Goal: Transaction & Acquisition: Subscribe to service/newsletter

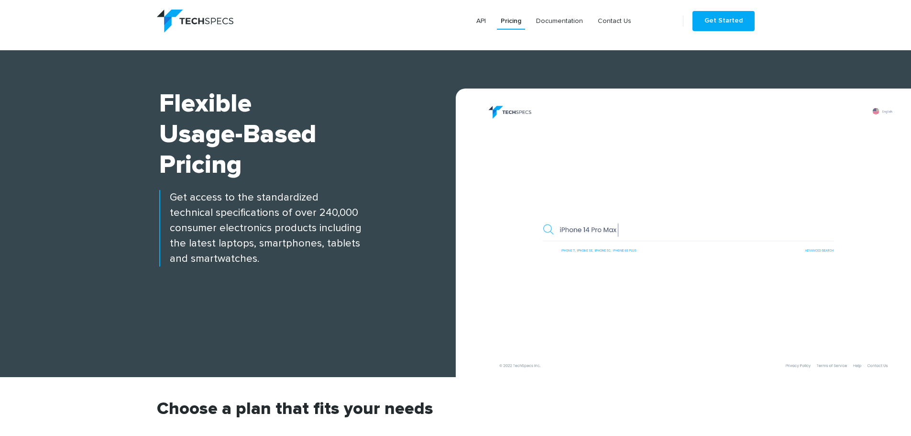
scroll to position [813, 0]
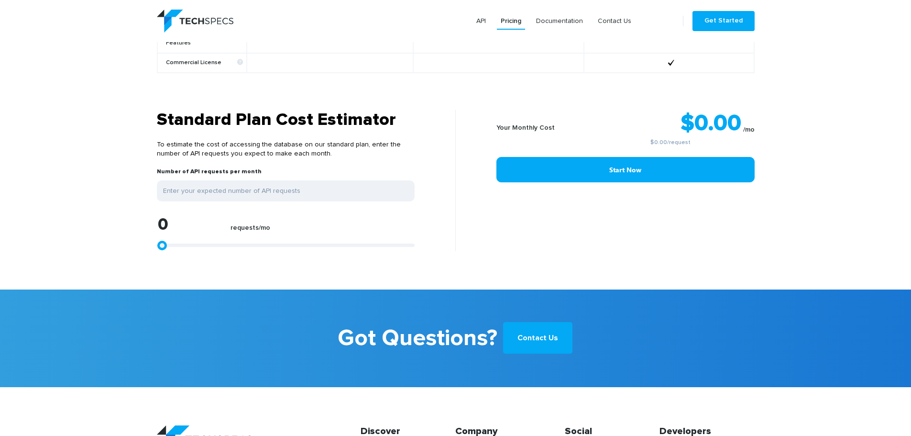
type input "54730"
type input "54916"
type input "55473"
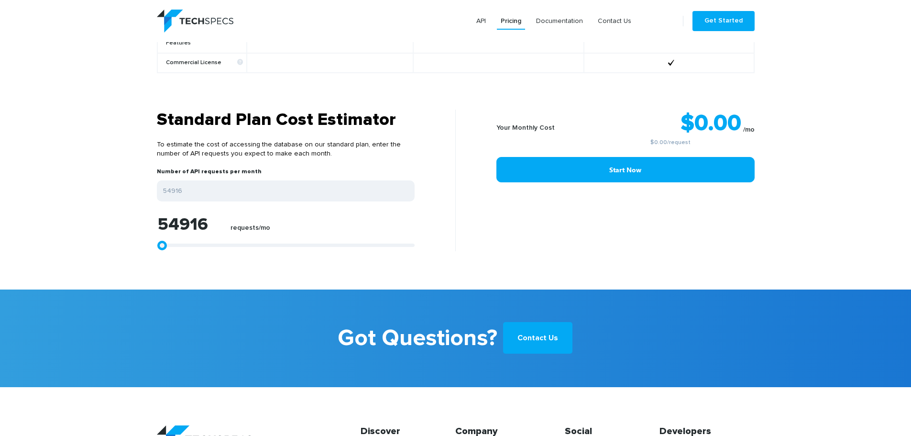
type input "55473"
type input "56215"
type input "56400"
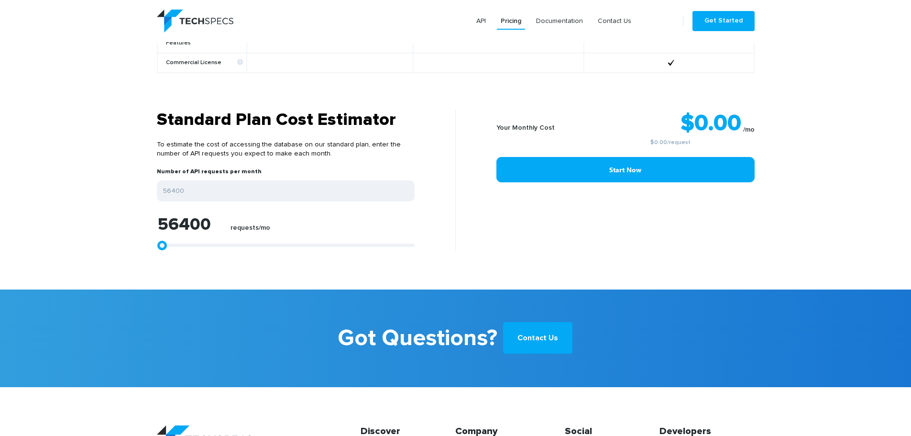
drag, startPoint x: 160, startPoint y: 238, endPoint x: 303, endPoint y: 238, distance: 142.5
click at [167, 241] on link at bounding box center [162, 246] width 10 height 10
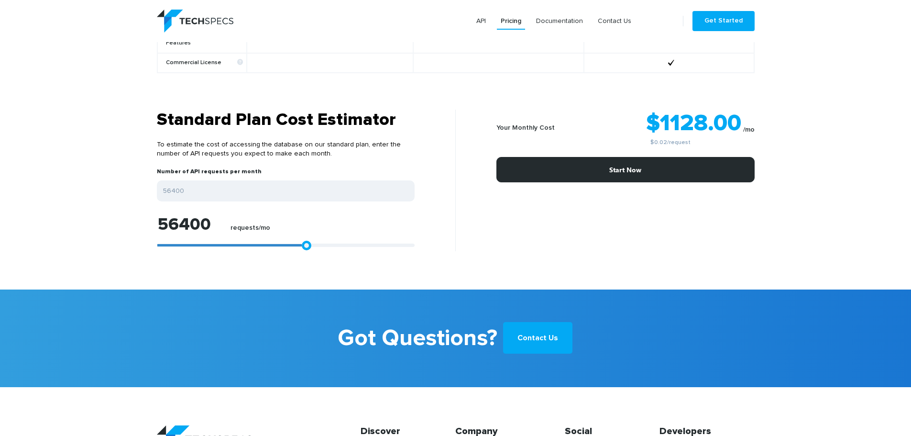
click at [584, 166] on link "Start Now" at bounding box center [625, 169] width 258 height 25
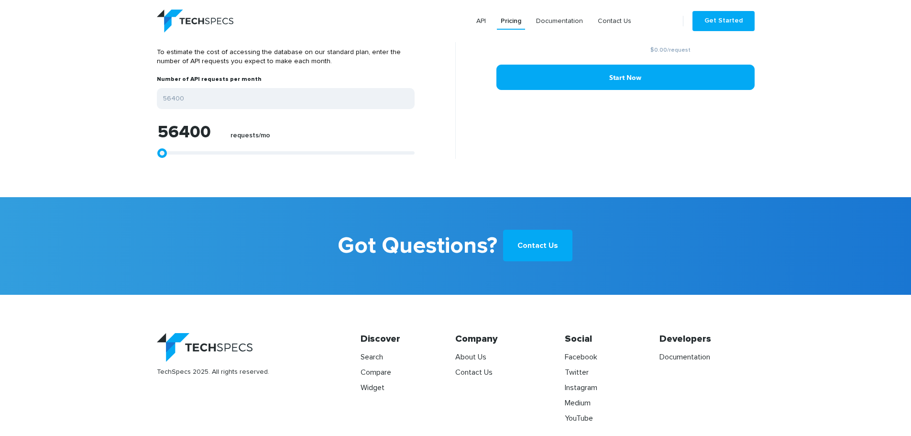
scroll to position [912, 0]
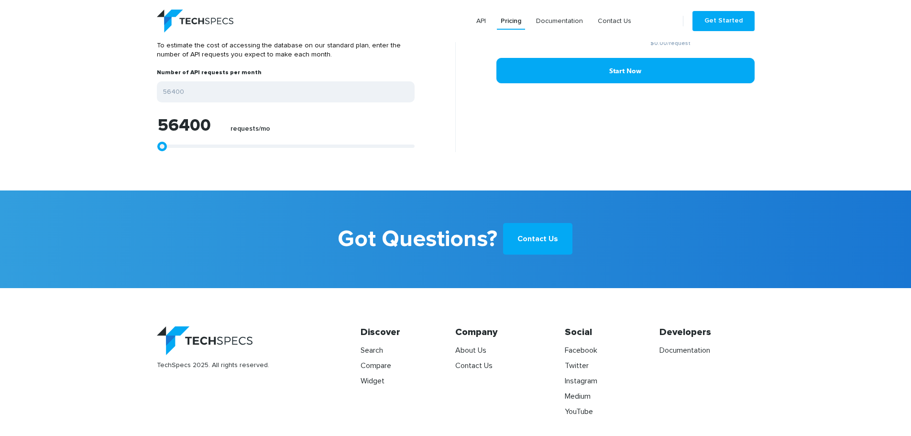
click at [536, 236] on link "Contact Us" at bounding box center [537, 239] width 69 height 32
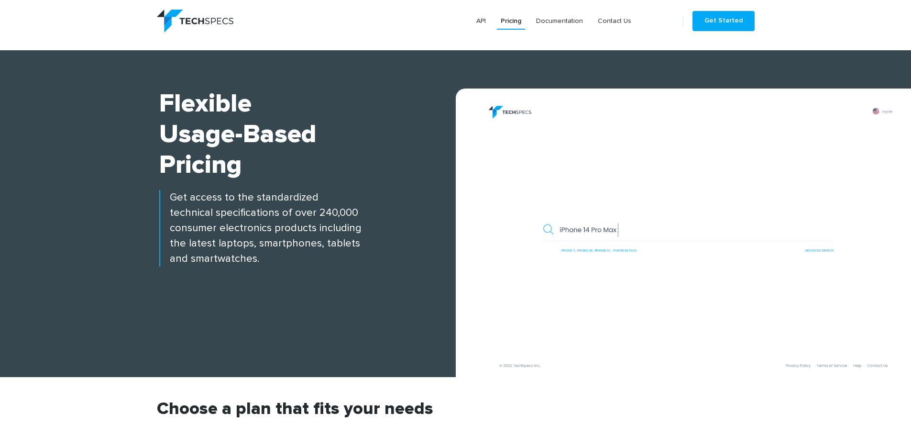
click at [219, 19] on img at bounding box center [195, 21] width 77 height 23
click at [698, 26] on link "Get Started" at bounding box center [724, 21] width 62 height 20
